Goal: Task Accomplishment & Management: Manage account settings

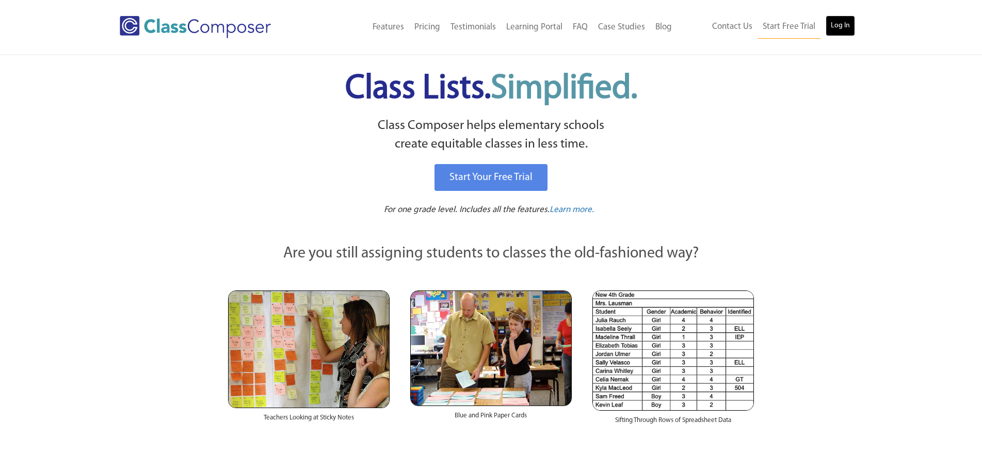
click at [840, 26] on link "Log In" at bounding box center [840, 25] width 29 height 21
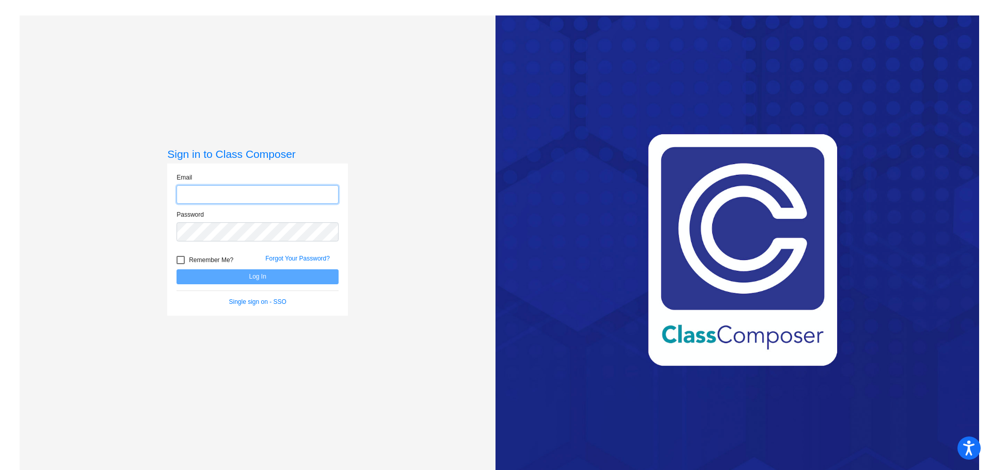
type input "[EMAIL_ADDRESS][DOMAIN_NAME]"
click at [890, 288] on div "Love Class Composer? Share it with a friend! If you're happy with Class Compose…" at bounding box center [737, 250] width 484 height 470
click at [299, 268] on div "Forgot Your Password?" at bounding box center [301, 261] width 89 height 15
click at [295, 271] on button "Log In" at bounding box center [257, 276] width 162 height 15
